Goal: Task Accomplishment & Management: Use online tool/utility

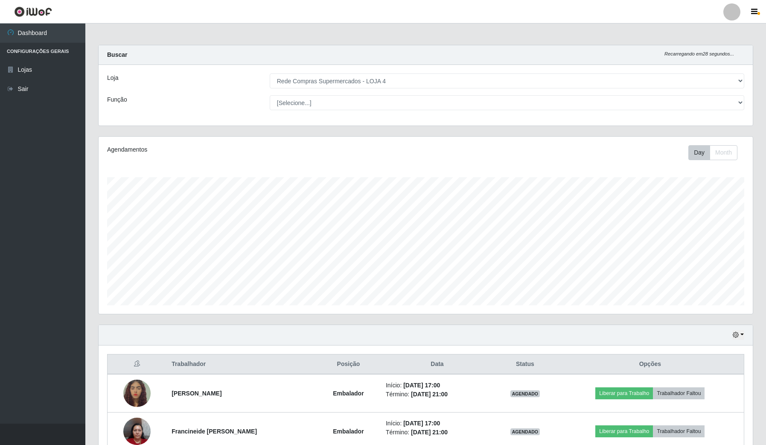
select select "159"
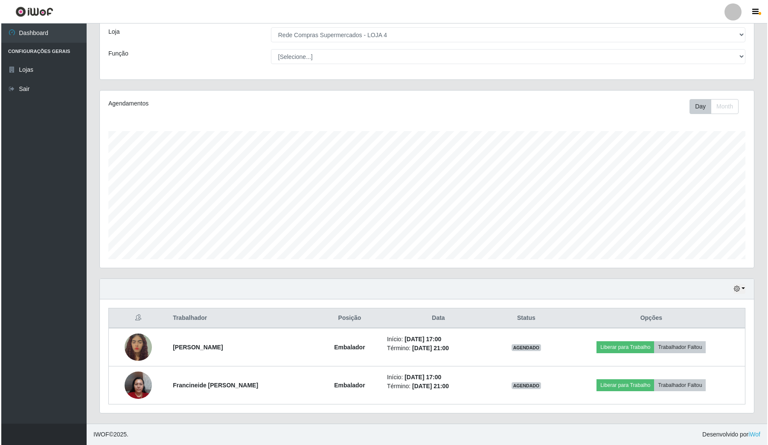
scroll to position [178, 654]
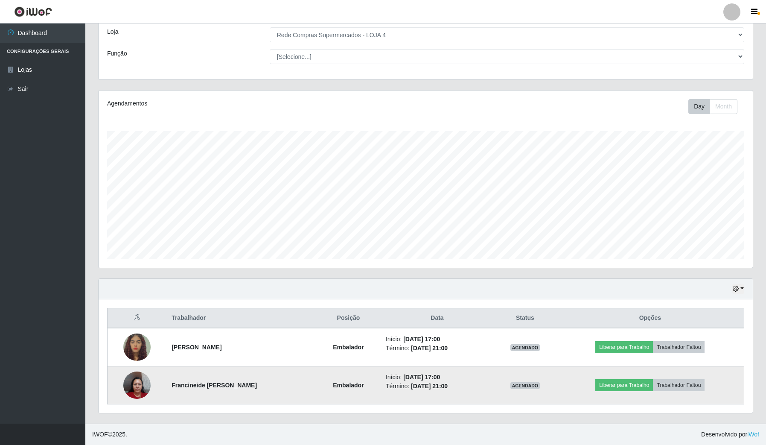
click at [123, 388] on img at bounding box center [136, 385] width 27 height 36
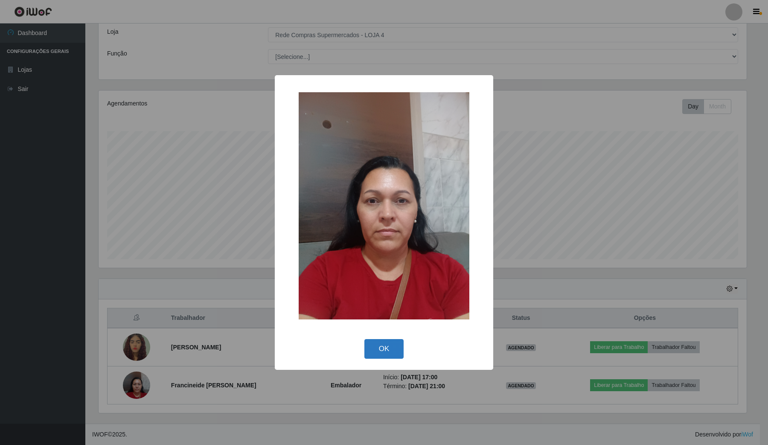
click at [374, 350] on button "OK" at bounding box center [385, 349] width 40 height 20
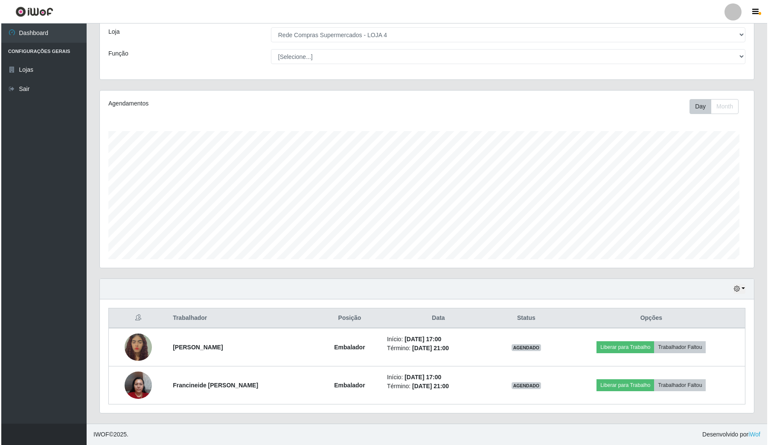
scroll to position [178, 654]
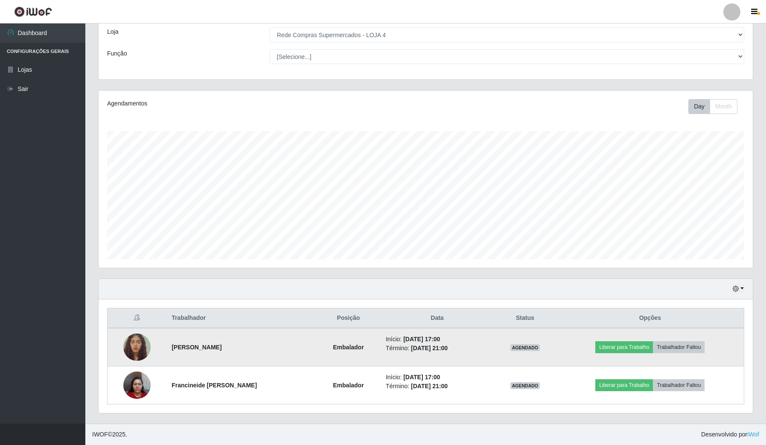
click at [137, 345] on img at bounding box center [136, 347] width 27 height 61
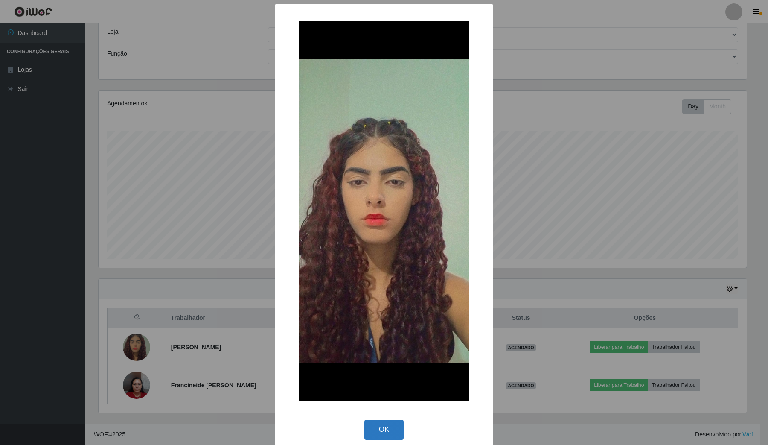
click at [389, 425] on button "OK" at bounding box center [385, 430] width 40 height 20
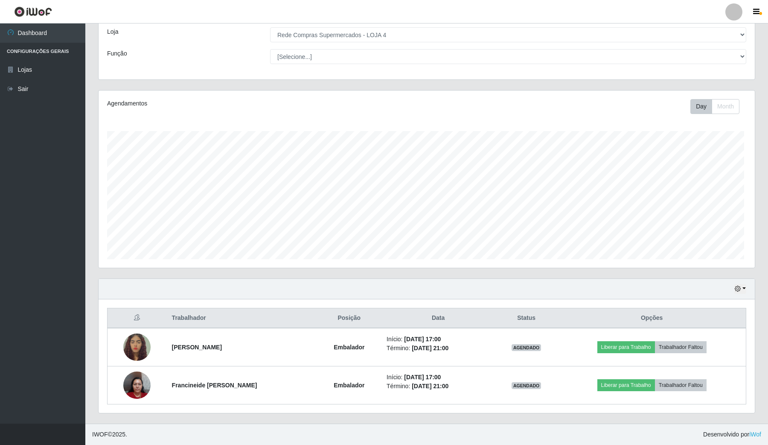
scroll to position [178, 654]
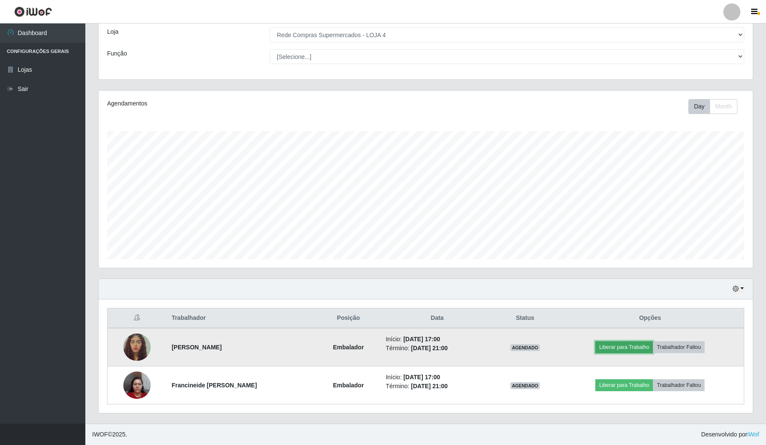
click at [639, 344] on button "Liberar para Trabalho" at bounding box center [625, 347] width 58 height 12
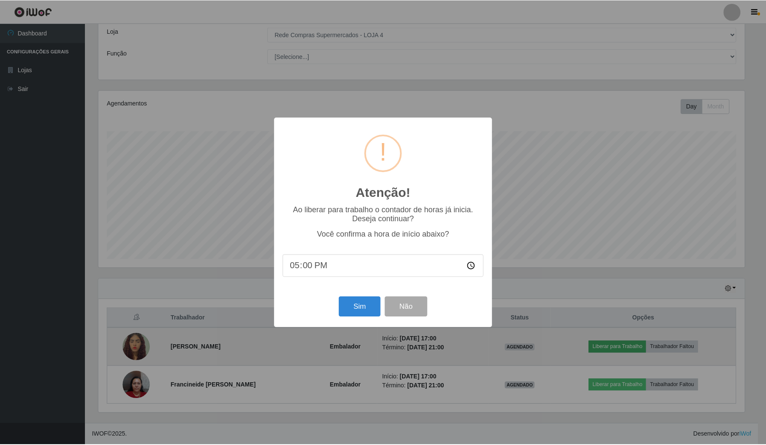
scroll to position [178, 648]
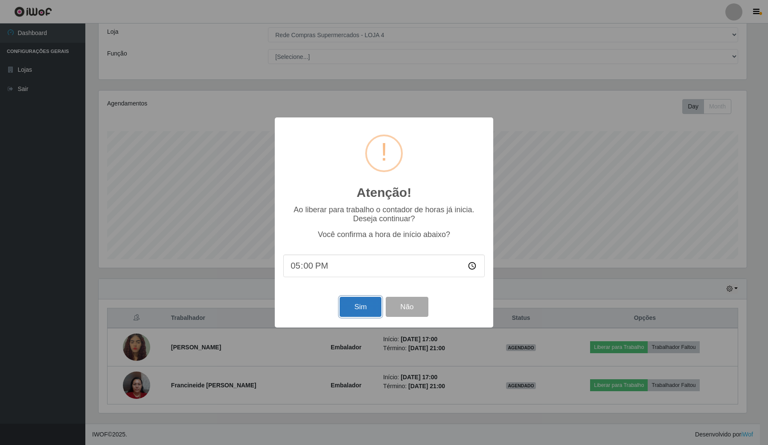
click at [369, 308] on button "Sim" at bounding box center [360, 307] width 41 height 20
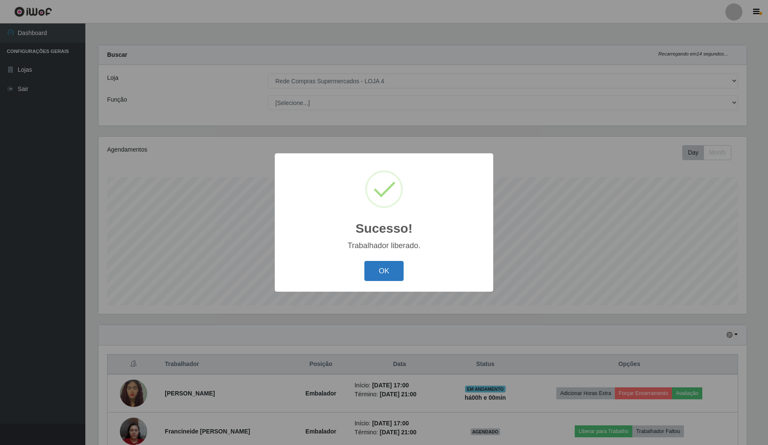
click at [383, 274] on button "OK" at bounding box center [385, 271] width 40 height 20
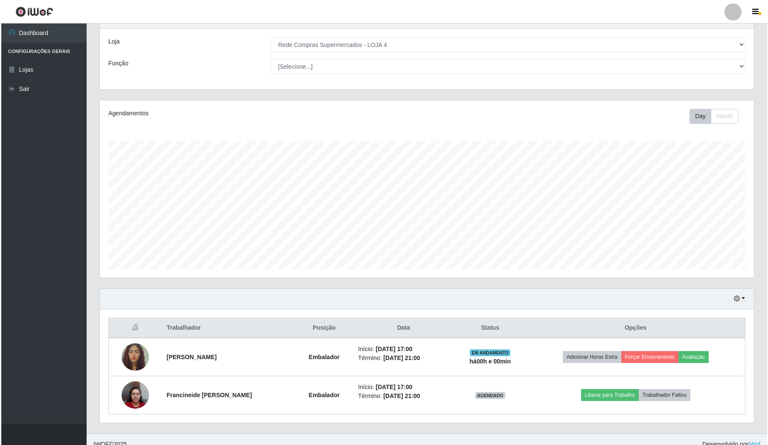
scroll to position [47, 0]
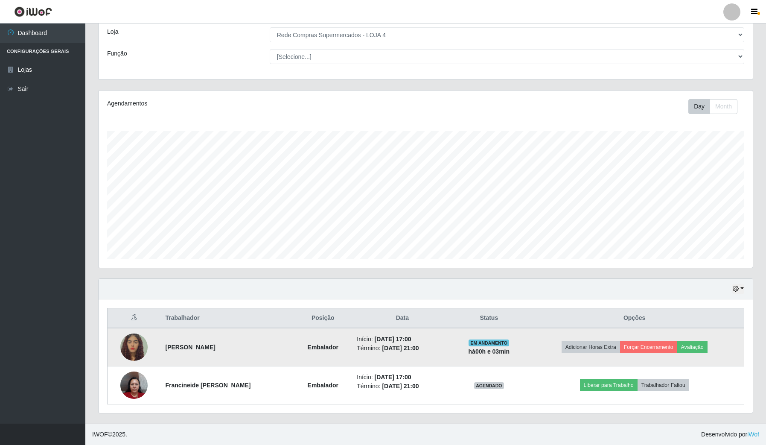
click at [129, 346] on img at bounding box center [133, 347] width 27 height 61
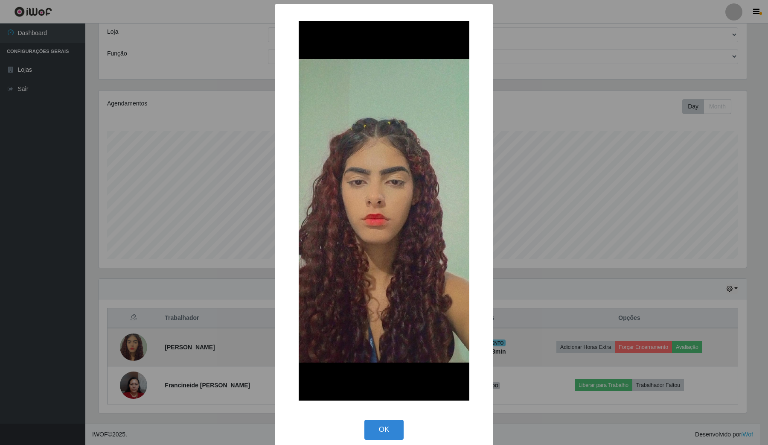
click at [129, 346] on div "× OK Cancel" at bounding box center [384, 222] width 768 height 445
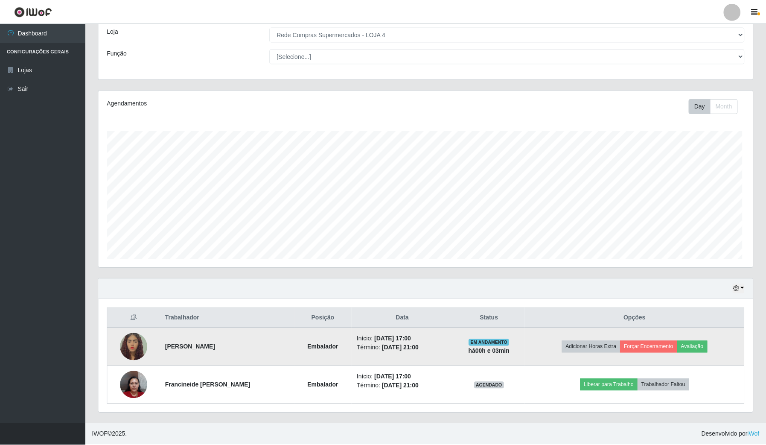
scroll to position [178, 654]
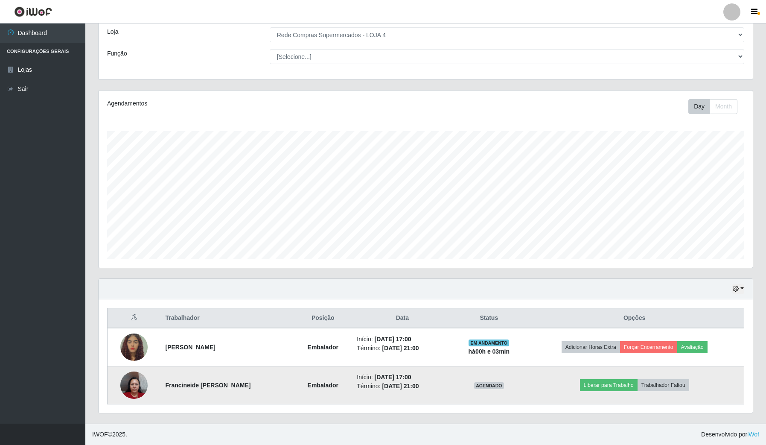
click at [128, 388] on img at bounding box center [133, 385] width 27 height 36
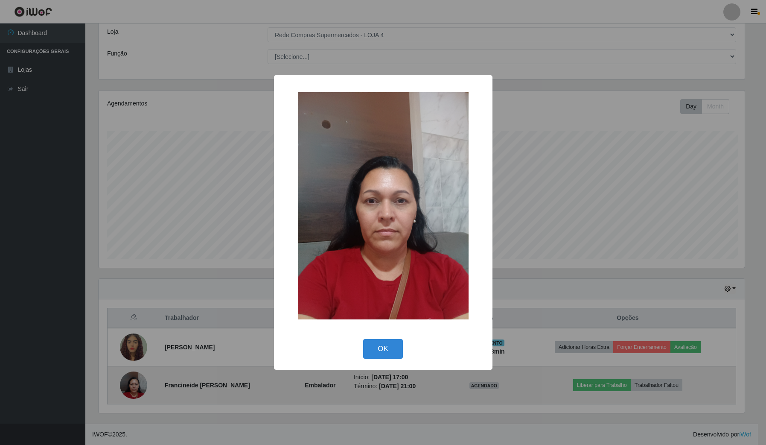
scroll to position [178, 648]
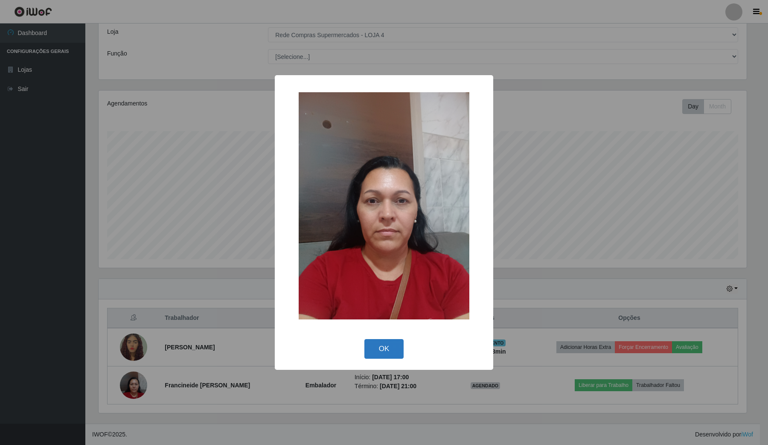
click at [385, 348] on button "OK" at bounding box center [385, 349] width 40 height 20
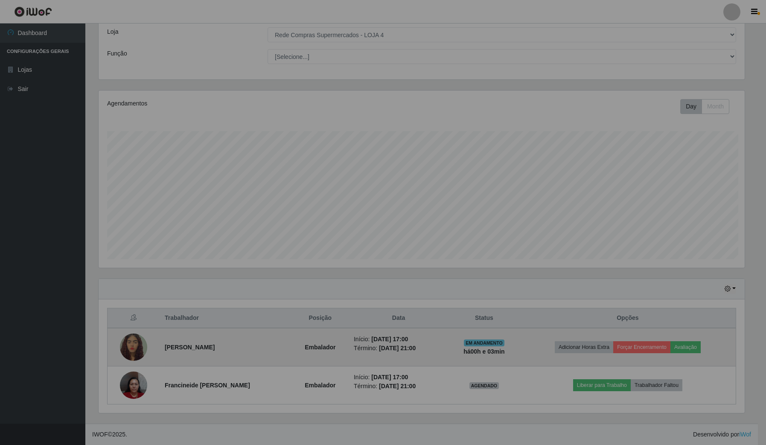
scroll to position [178, 654]
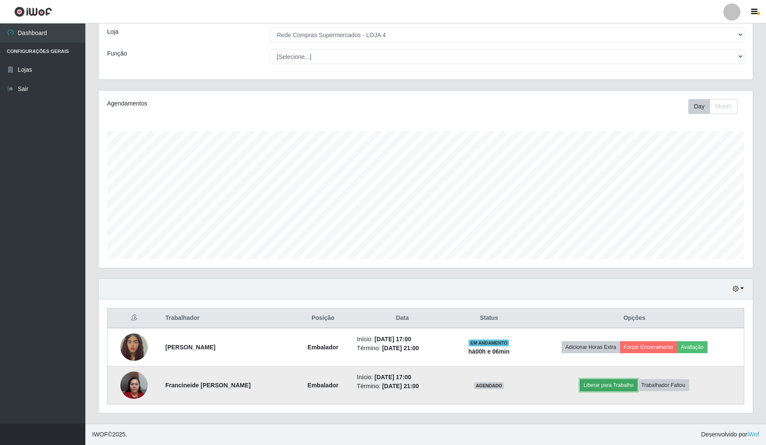
click at [610, 382] on button "Liberar para Trabalho" at bounding box center [609, 385] width 58 height 12
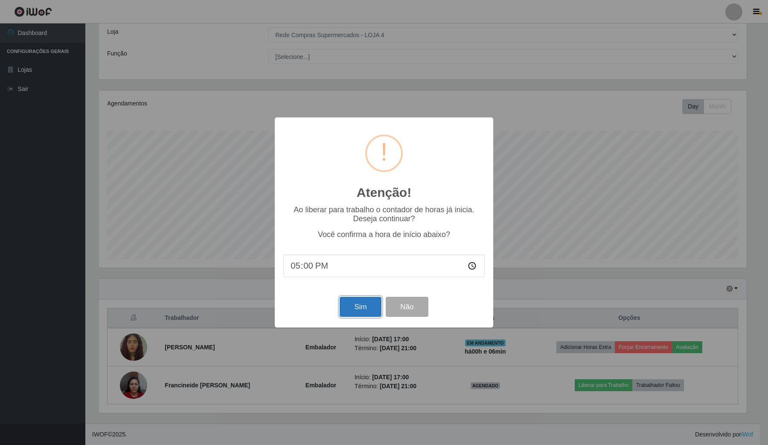
click at [367, 310] on button "Sim" at bounding box center [360, 307] width 41 height 20
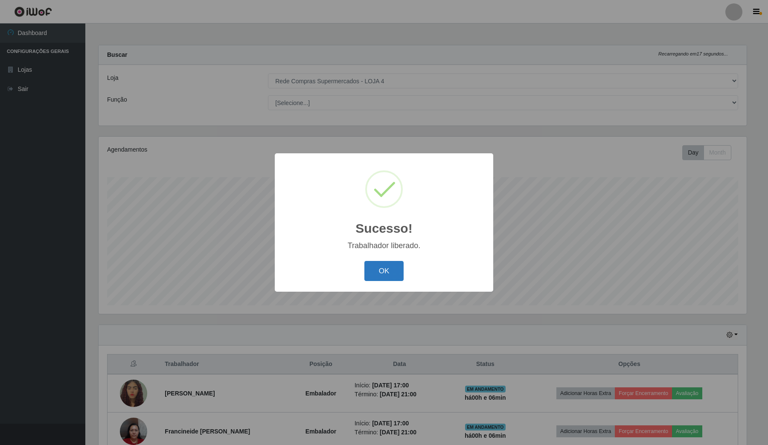
click at [374, 266] on button "OK" at bounding box center [385, 271] width 40 height 20
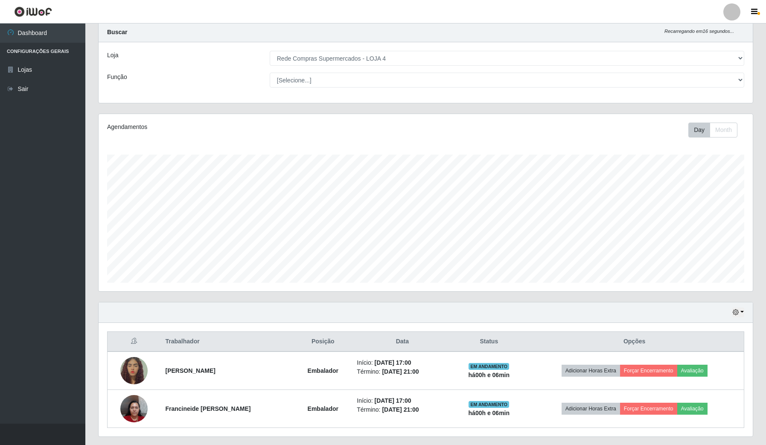
scroll to position [0, 0]
